Goal: Obtain resource: Download file/media

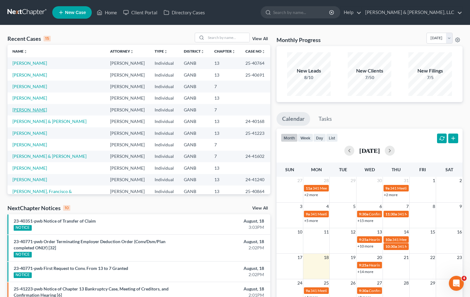
click at [33, 110] on link "[PERSON_NAME]" at bounding box center [29, 109] width 35 height 5
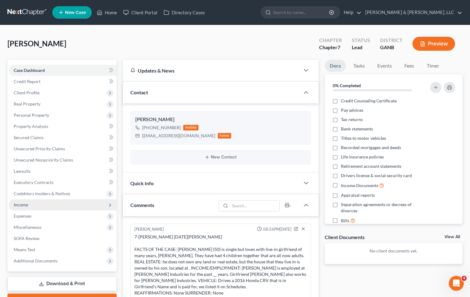
click at [22, 202] on span "Income" at bounding box center [21, 204] width 14 height 5
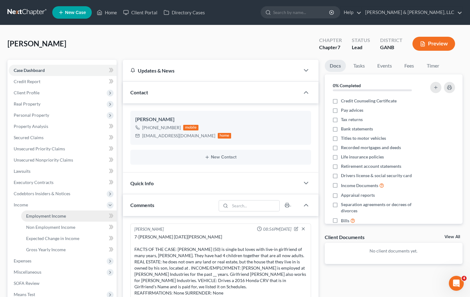
click at [36, 214] on span "Employment Income" at bounding box center [46, 215] width 40 height 5
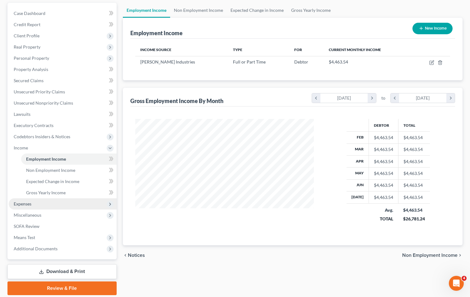
scroll to position [62, 0]
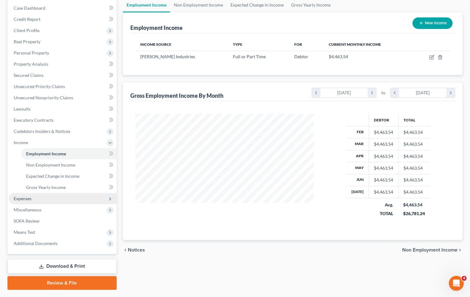
click at [37, 198] on span "Expenses" at bounding box center [63, 198] width 108 height 11
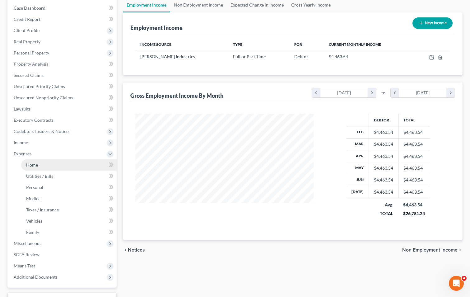
click at [72, 164] on link "Home" at bounding box center [69, 164] width 96 height 11
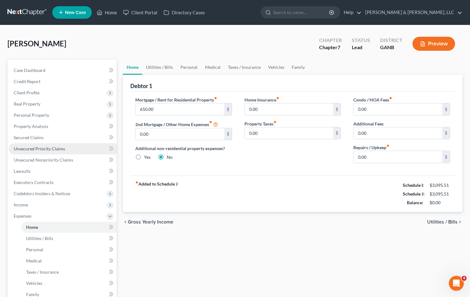
click at [51, 144] on link "Unsecured Priority Claims" at bounding box center [63, 148] width 108 height 11
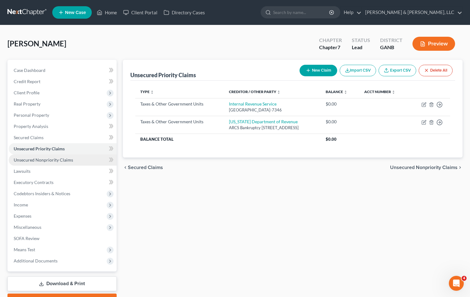
click at [48, 160] on span "Unsecured Nonpriority Claims" at bounding box center [43, 159] width 59 height 5
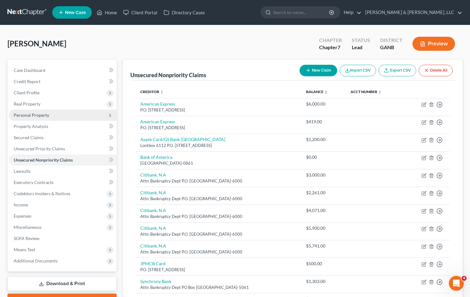
click at [31, 116] on span "Personal Property" at bounding box center [31, 114] width 35 height 5
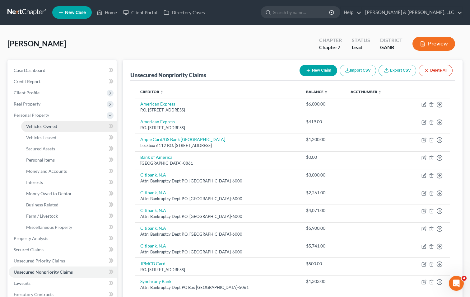
click at [39, 125] on span "Vehicles Owned" at bounding box center [41, 126] width 31 height 5
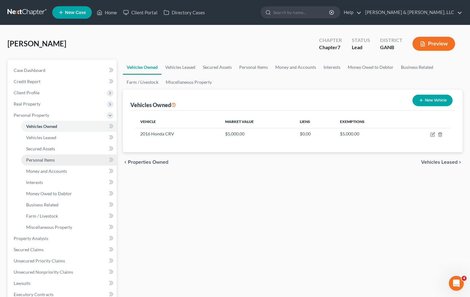
click at [41, 159] on span "Personal Items" at bounding box center [40, 159] width 29 height 5
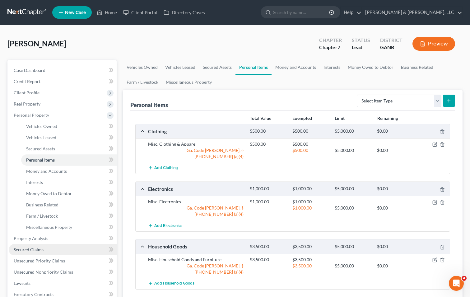
click at [46, 250] on link "Secured Claims" at bounding box center [63, 249] width 108 height 11
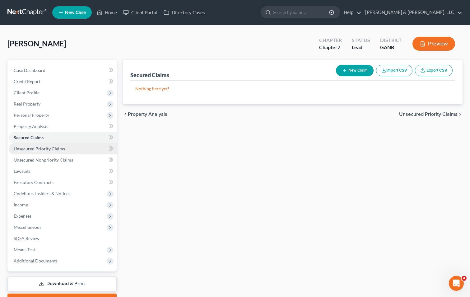
click at [76, 152] on link "Unsecured Priority Claims" at bounding box center [63, 148] width 108 height 11
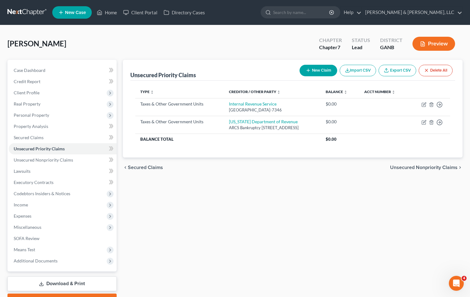
scroll to position [34, 0]
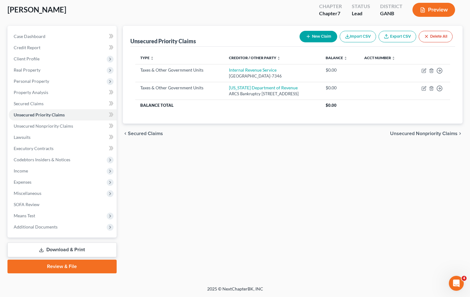
click at [50, 247] on link "Download & Print" at bounding box center [61, 250] width 109 height 15
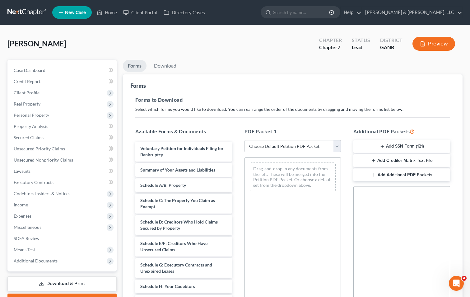
click at [275, 146] on select "Choose Default Petition PDF Packet Complete Bankruptcy Petition (all forms and …" at bounding box center [293, 146] width 97 height 12
select select "4"
click at [245, 140] on select "Choose Default Petition PDF Packet Complete Bankruptcy Petition (all forms and …" at bounding box center [293, 146] width 97 height 12
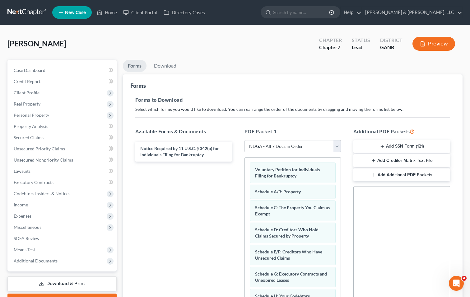
scroll to position [87, 0]
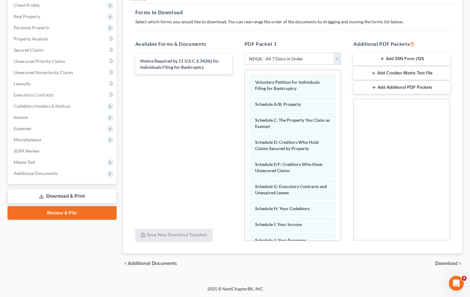
click at [456, 262] on span "Download" at bounding box center [447, 263] width 22 height 5
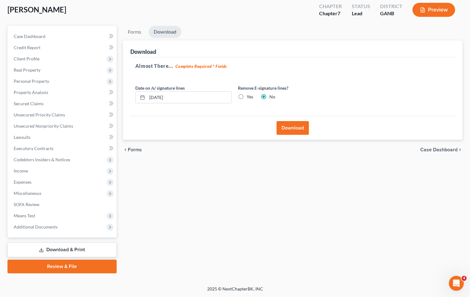
click at [287, 125] on button "Download" at bounding box center [293, 128] width 32 height 14
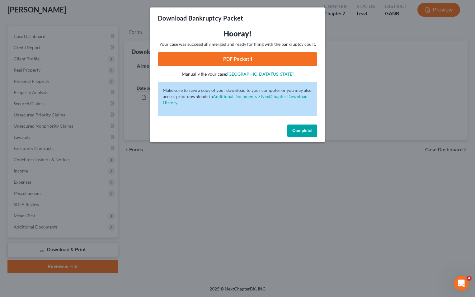
click at [234, 59] on link "PDF Packet 1" at bounding box center [237, 59] width 159 height 14
click at [307, 133] on span "Complete!" at bounding box center [302, 130] width 20 height 5
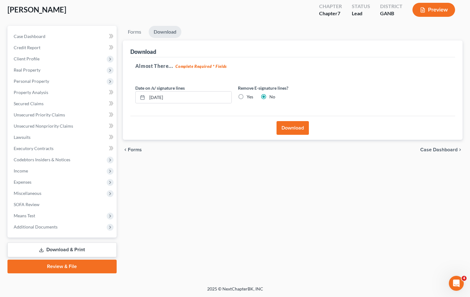
click at [77, 248] on link "Download & Print" at bounding box center [61, 250] width 109 height 15
click at [23, 170] on span "Income" at bounding box center [21, 170] width 14 height 5
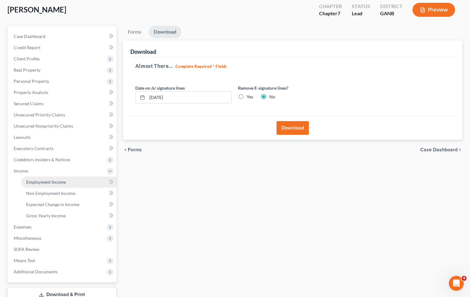
click at [43, 185] on link "Employment Income" at bounding box center [69, 182] width 96 height 11
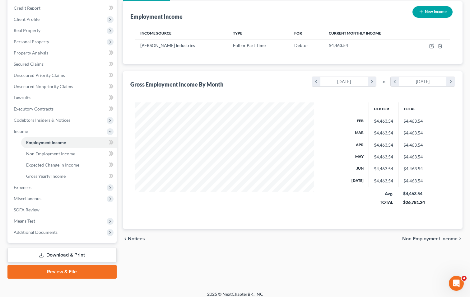
scroll to position [79, 0]
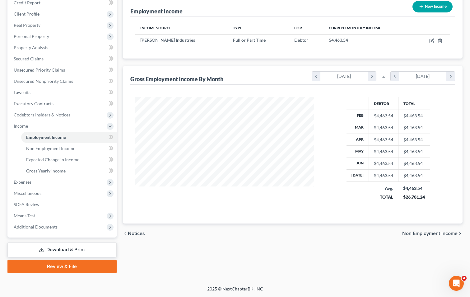
click at [73, 248] on link "Download & Print" at bounding box center [61, 250] width 109 height 15
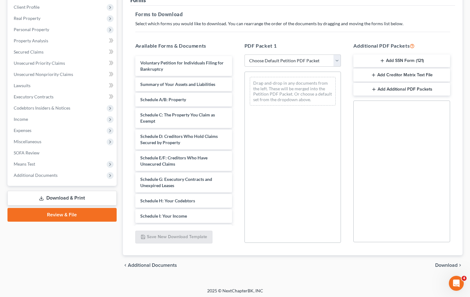
scroll to position [87, 0]
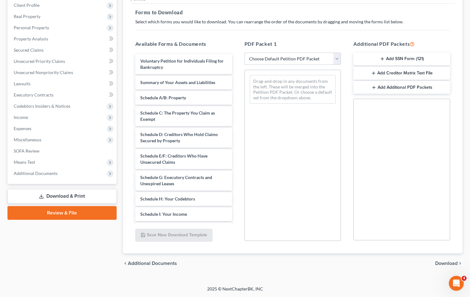
click at [406, 57] on button "Add SSN Form (121)" at bounding box center [402, 59] width 97 height 13
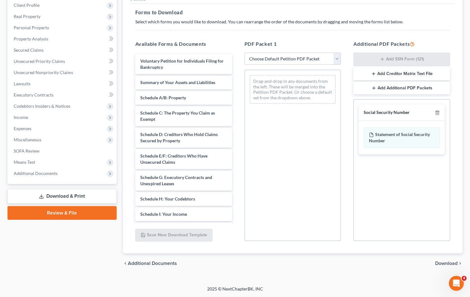
click at [447, 263] on span "Download" at bounding box center [447, 263] width 22 height 5
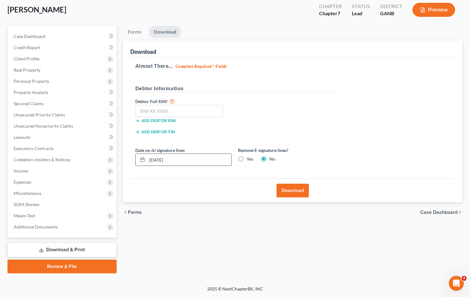
click at [161, 162] on input "[DATE]" at bounding box center [189, 160] width 84 height 12
click at [159, 161] on input "[DATE]" at bounding box center [189, 160] width 84 height 12
click at [160, 160] on input "[DATE]" at bounding box center [189, 160] width 84 height 12
type input "[DATE]"
click at [141, 160] on icon at bounding box center [142, 159] width 5 height 5
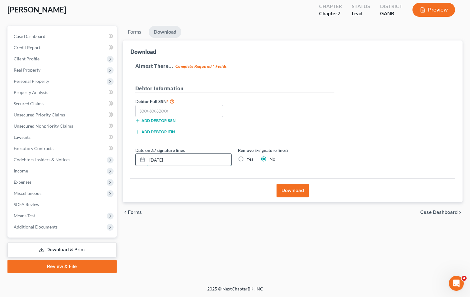
drag, startPoint x: 179, startPoint y: 159, endPoint x: 142, endPoint y: 160, distance: 36.8
click at [142, 160] on div "[DATE]" at bounding box center [183, 160] width 97 height 12
type input "[DATE]"
click at [153, 111] on input "text" at bounding box center [179, 111] width 88 height 12
type input "100-90-5060"
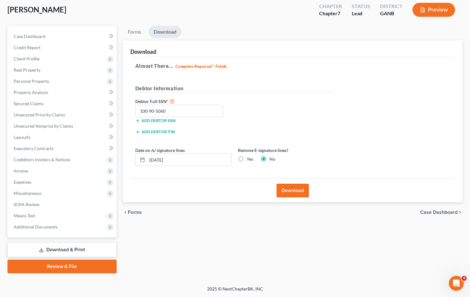
click at [296, 190] on button "Download" at bounding box center [293, 191] width 32 height 14
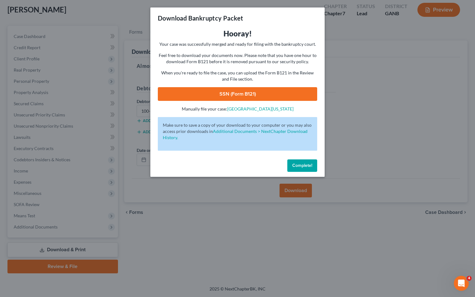
click at [251, 91] on link "SSN (Form B121)" at bounding box center [237, 94] width 159 height 14
click at [304, 166] on span "Complete!" at bounding box center [302, 165] width 20 height 5
